Goal: Transaction & Acquisition: Purchase product/service

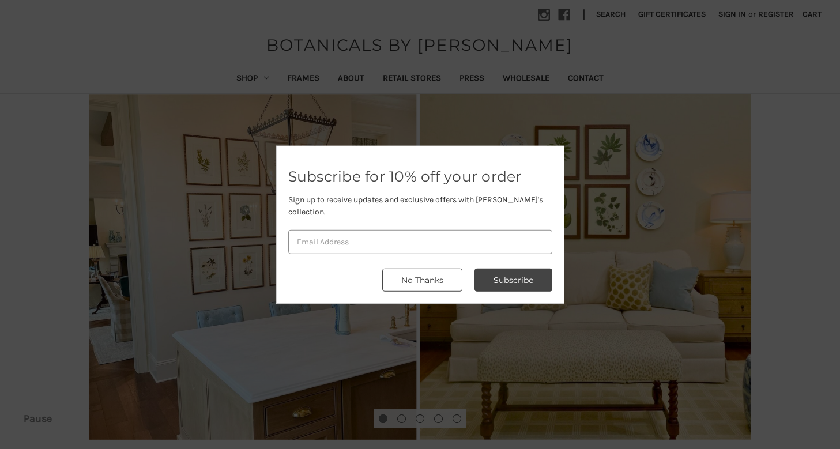
click at [438, 277] on button "No Thanks" at bounding box center [422, 280] width 80 height 23
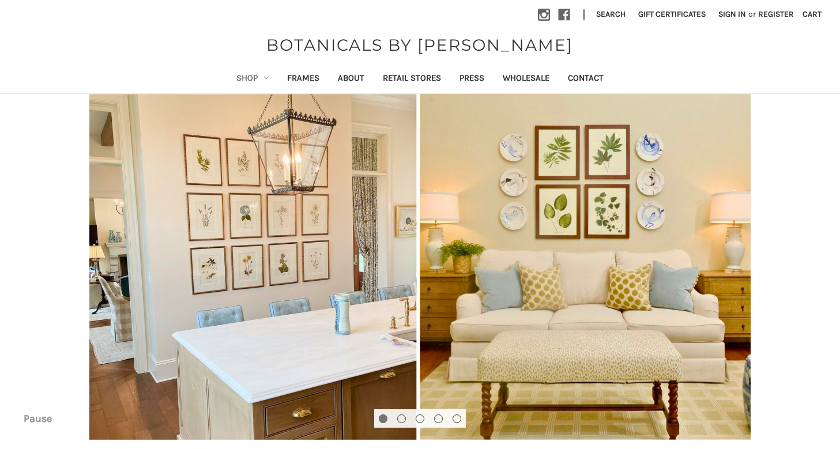
click at [256, 78] on link "Shop" at bounding box center [252, 79] width 51 height 28
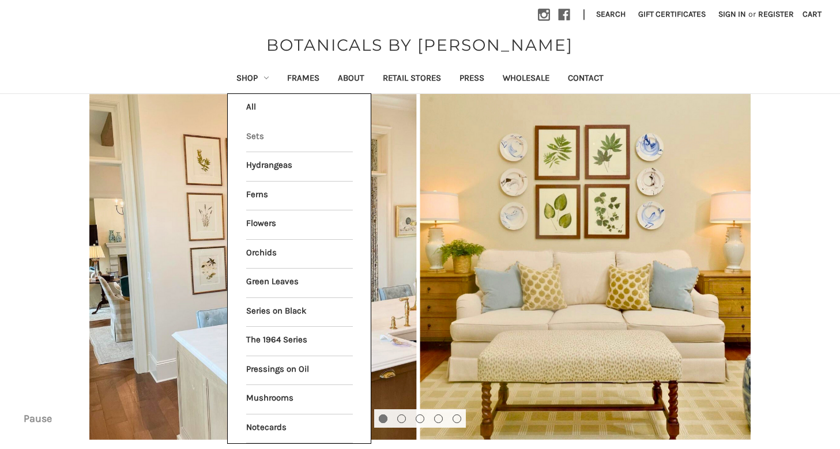
click at [254, 130] on link "Sets" at bounding box center [299, 137] width 107 height 29
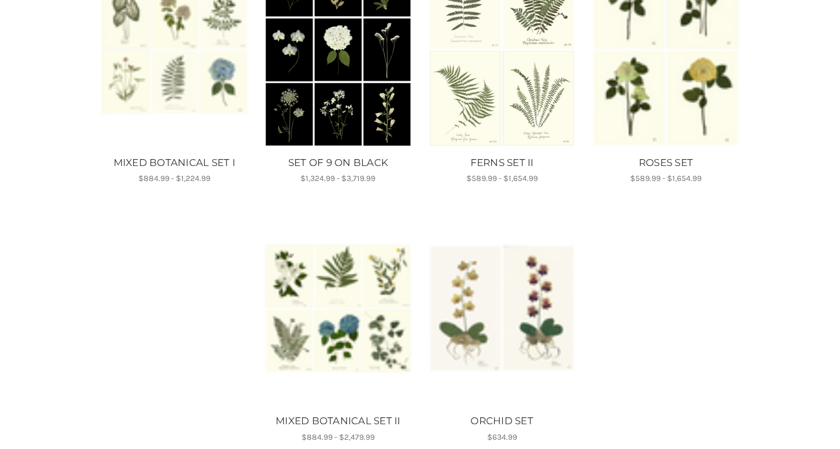
scroll to position [556, 0]
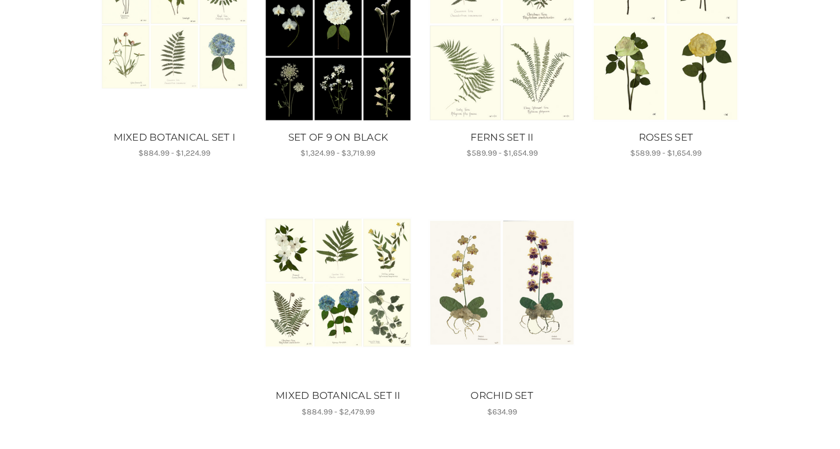
click at [345, 272] on img "MIXED BOTANICAL SET II, Price range from $884.99 to $2,479.99\a\a" at bounding box center [338, 282] width 148 height 131
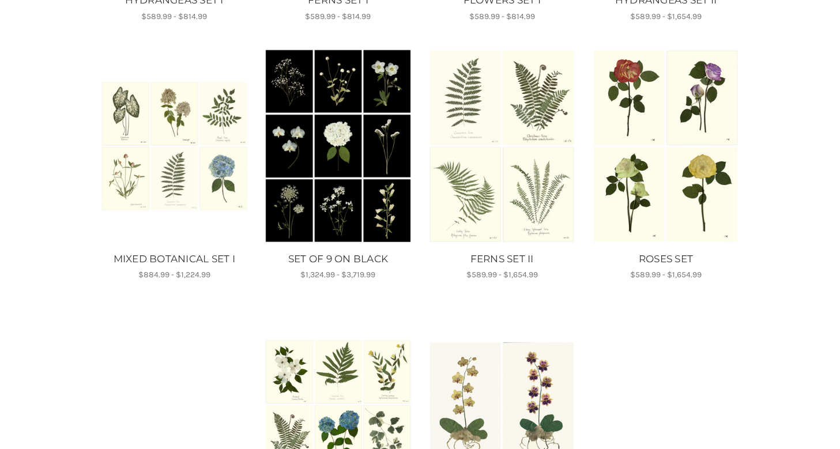
scroll to position [410, 0]
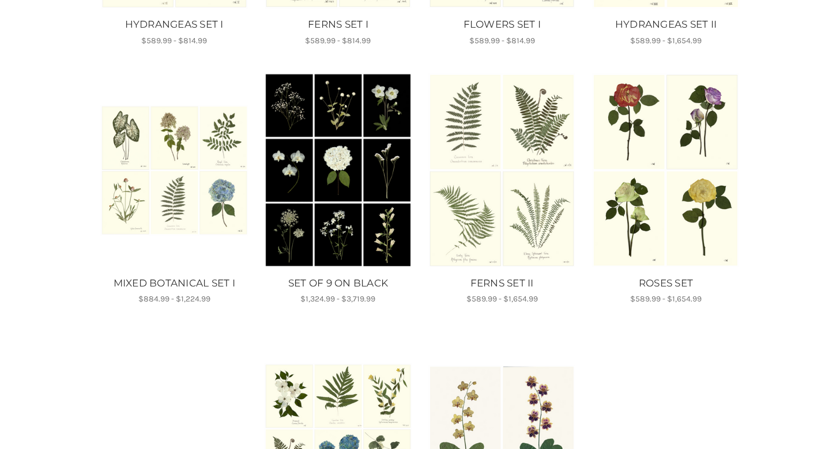
click at [178, 123] on img "MIXED BOTANICAL SET I, Price range from $884.99 to $1,224.99\a\a" at bounding box center [174, 170] width 148 height 131
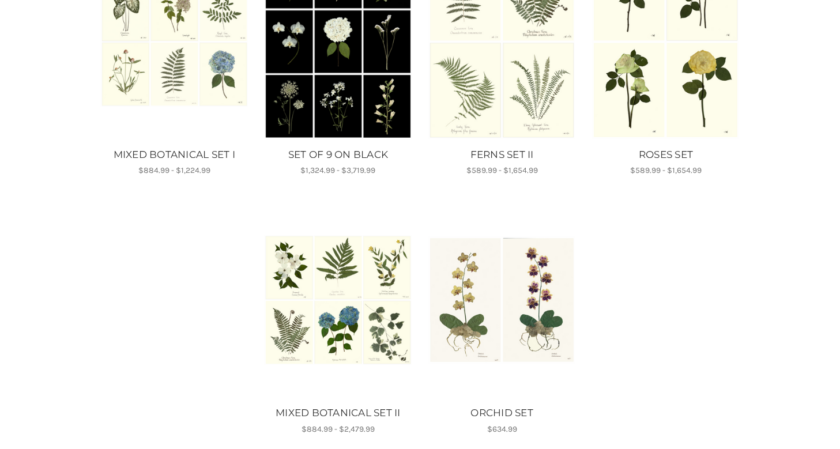
scroll to position [631, 0]
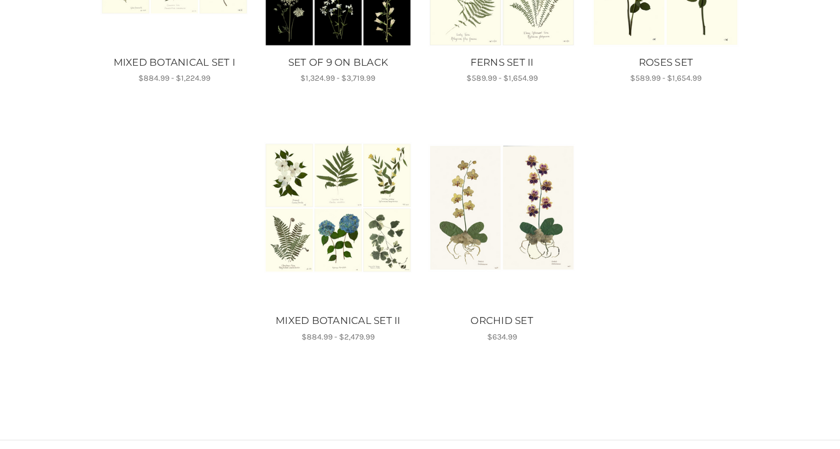
click at [337, 189] on img "MIXED BOTANICAL SET II, Price range from $884.99 to $2,479.99\a\a" at bounding box center [338, 207] width 148 height 131
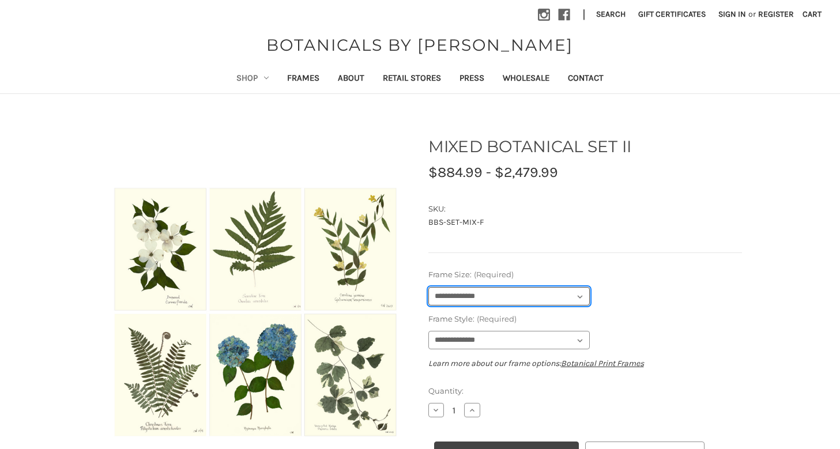
select select "****"
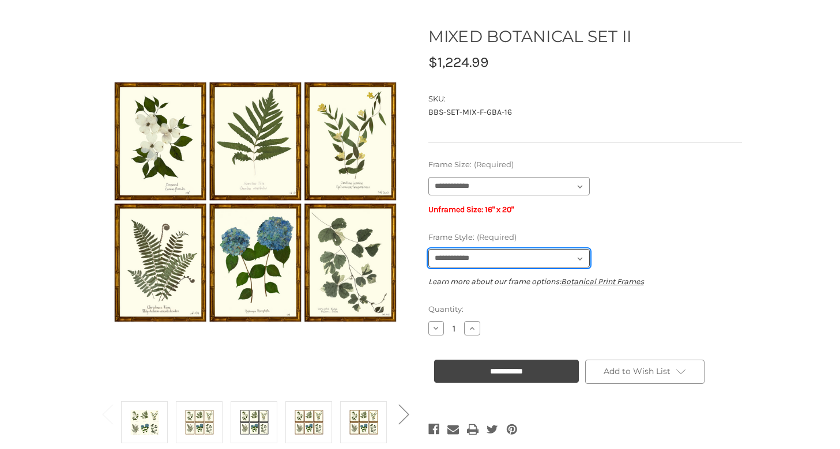
scroll to position [111, 0]
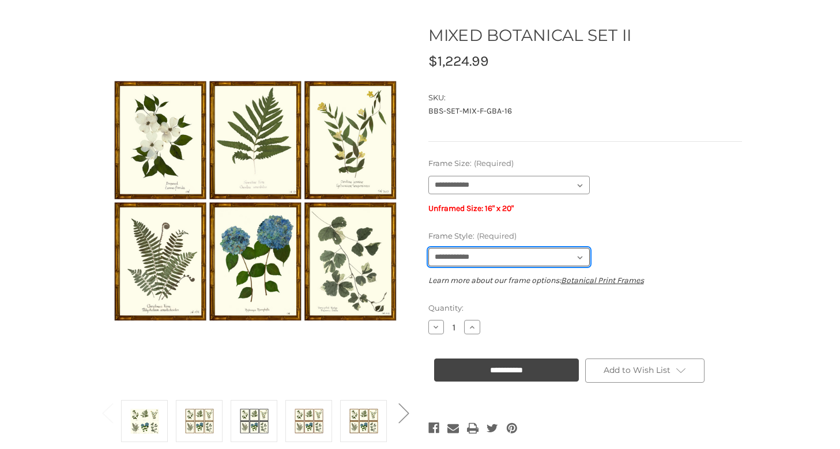
select select "****"
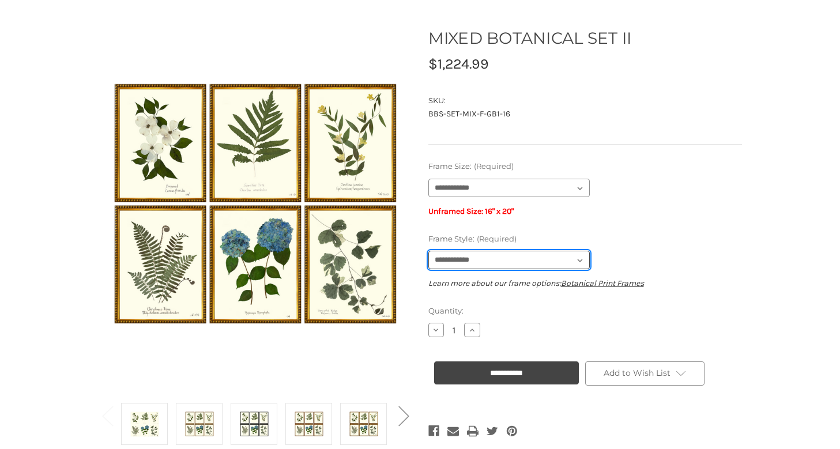
scroll to position [96, 0]
